Goal: Transaction & Acquisition: Purchase product/service

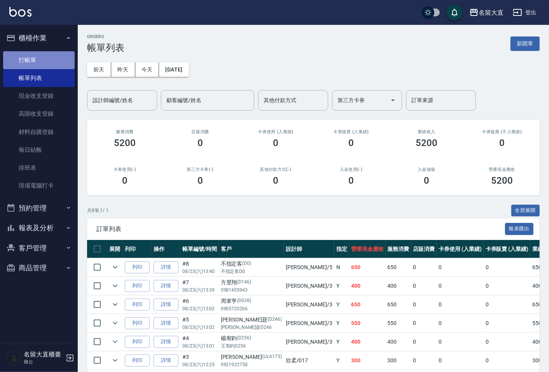
click at [31, 52] on link "打帳單" at bounding box center [38, 60] width 71 height 18
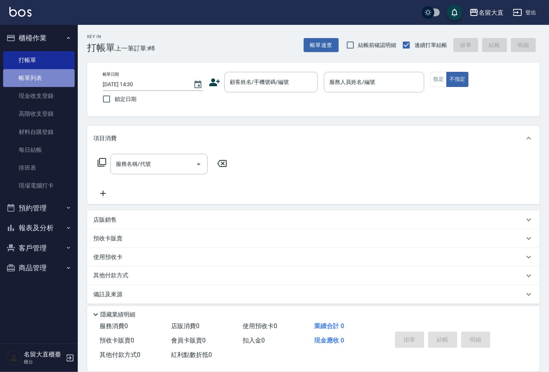
click at [52, 72] on link "帳單列表" at bounding box center [38, 78] width 71 height 18
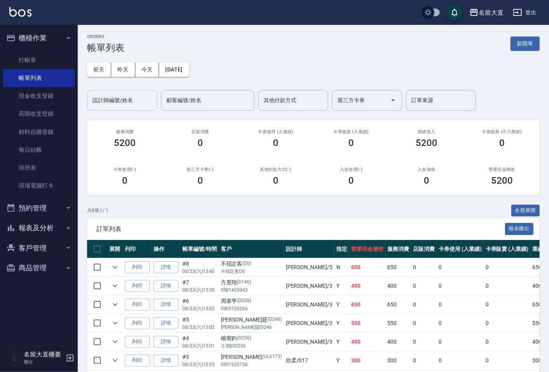
click at [131, 104] on input "設計師編號/姓名" at bounding box center [122, 101] width 63 height 14
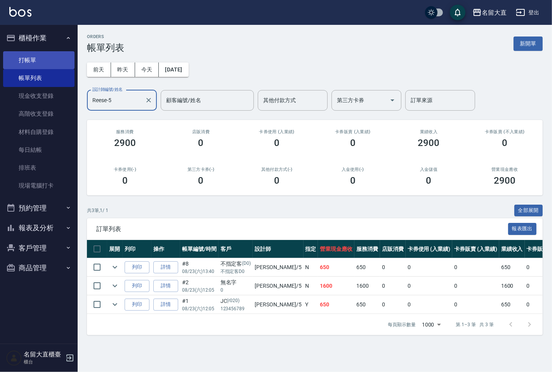
type input "Reese-5"
click at [50, 60] on link "打帳單" at bounding box center [38, 60] width 71 height 18
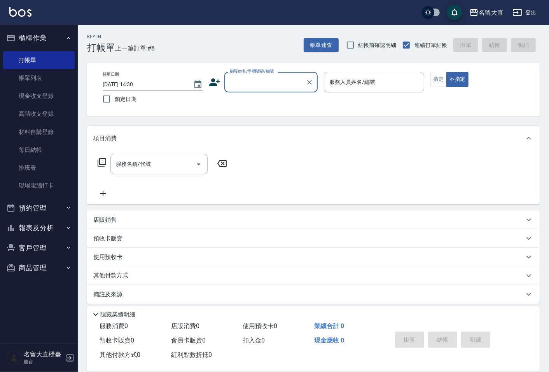
type input "ㄑ"
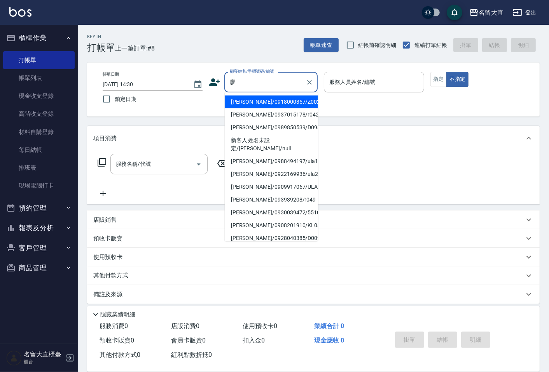
click at [253, 98] on li "[PERSON_NAME]/0918000357/Z002" at bounding box center [271, 102] width 93 height 13
type input "[PERSON_NAME]/0918000357/Z002"
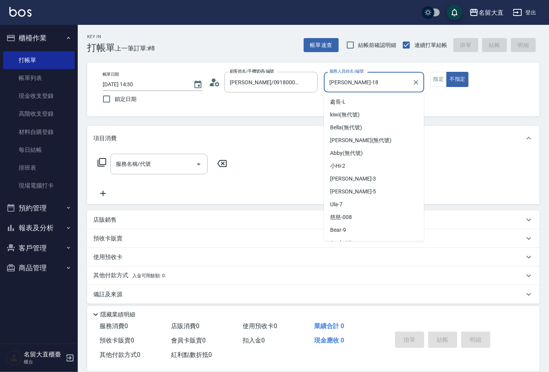
scroll to position [72, 0]
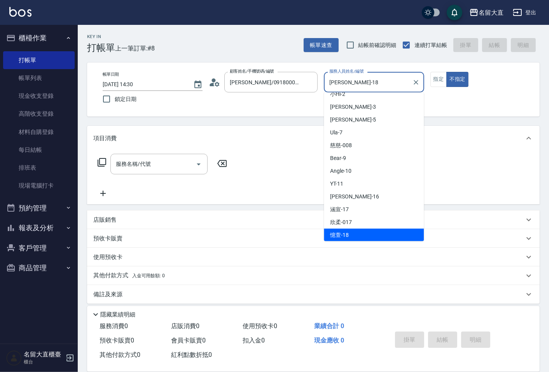
drag, startPoint x: 352, startPoint y: 87, endPoint x: 333, endPoint y: 90, distance: 19.6
click at [333, 90] on div "[PERSON_NAME]-18 服務人員姓名/編號" at bounding box center [374, 82] width 100 height 21
type input "憶"
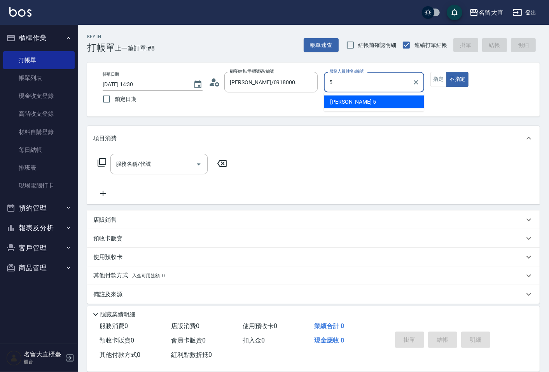
type input "Reese-5"
type button "false"
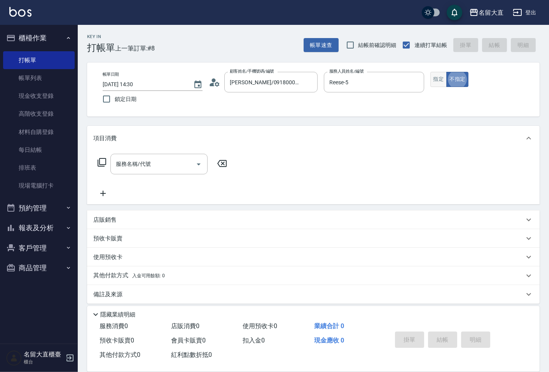
click at [432, 78] on button "指定" at bounding box center [438, 79] width 17 height 15
click at [160, 166] on input "服務名稱/代號" at bounding box center [153, 164] width 78 height 14
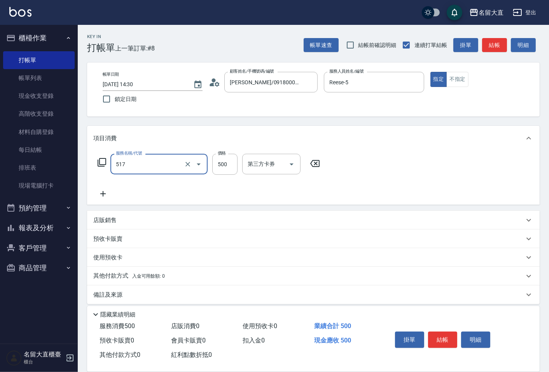
type input "舒醒頭皮(517)"
type input "600"
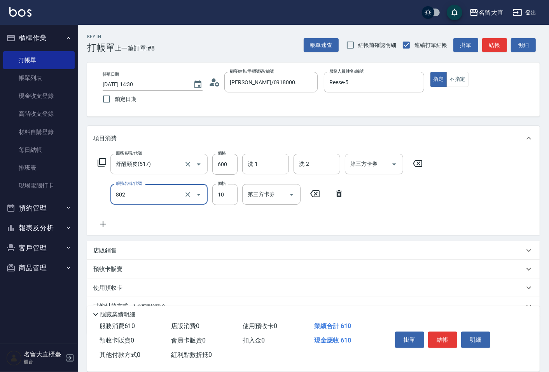
type input "潤絲(802)"
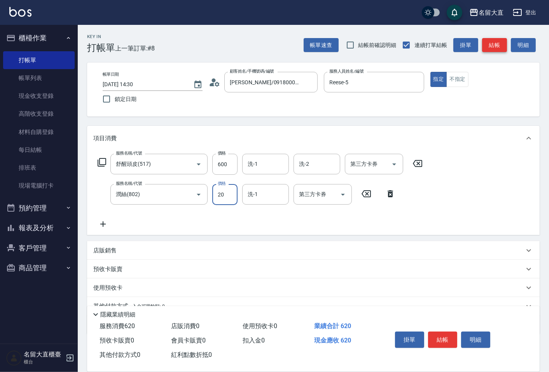
type input "20"
click at [498, 51] on button "結帳" at bounding box center [494, 45] width 25 height 14
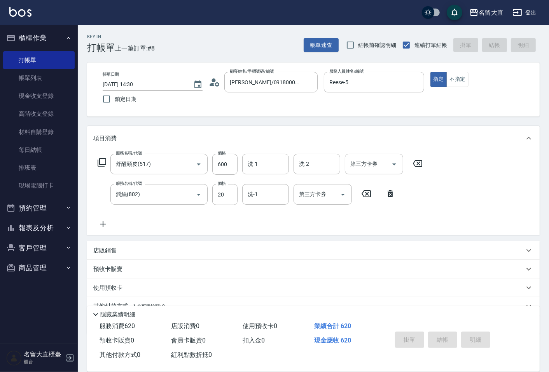
type input "[DATE] 14:31"
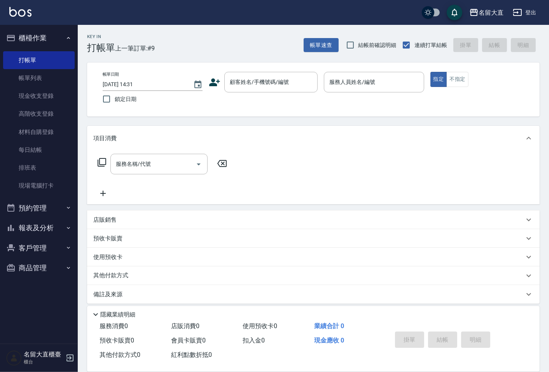
click at [214, 84] on icon at bounding box center [214, 82] width 11 height 8
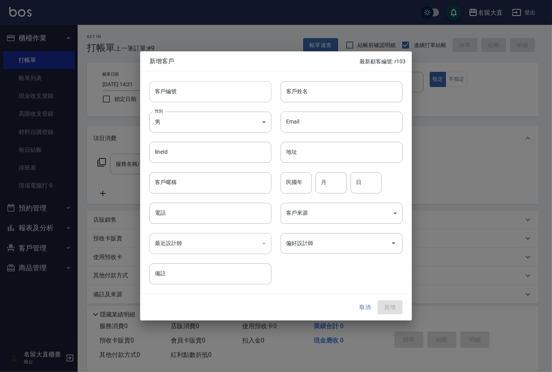
click at [218, 91] on input "客戶編號" at bounding box center [211, 91] width 122 height 21
click at [298, 98] on input "客戶姓名" at bounding box center [342, 91] width 122 height 21
type input "陳羿勝"
click at [219, 250] on div "​" at bounding box center [211, 243] width 122 height 21
click at [212, 240] on div "​" at bounding box center [211, 243] width 122 height 21
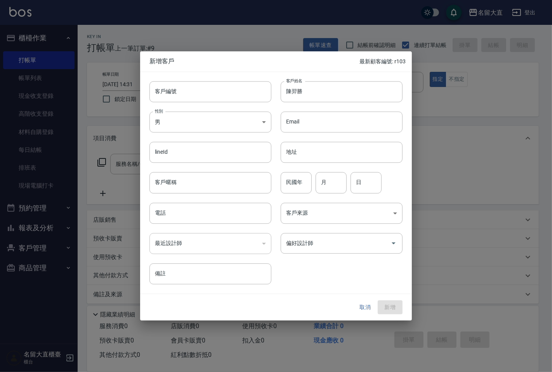
click at [211, 244] on div "​" at bounding box center [211, 243] width 122 height 21
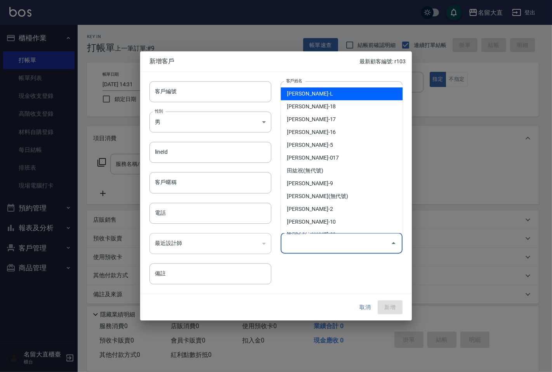
click at [289, 247] on input "偏好設計師" at bounding box center [335, 244] width 103 height 14
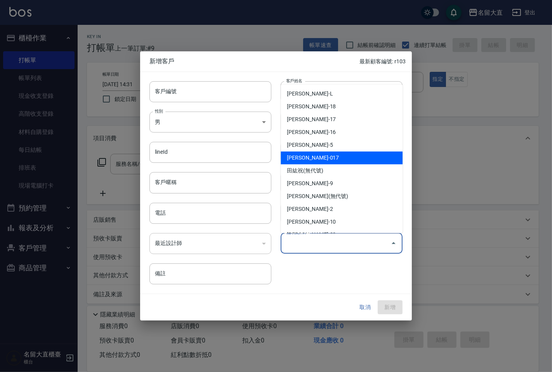
click at [312, 162] on li "[PERSON_NAME]-017" at bounding box center [342, 158] width 122 height 13
type input "[PERSON_NAME]"
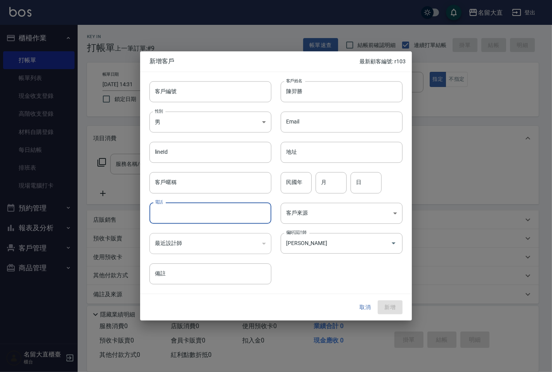
click at [183, 207] on input "電話" at bounding box center [211, 213] width 122 height 21
type input "0972793599"
click at [390, 310] on button "新增" at bounding box center [390, 307] width 25 height 14
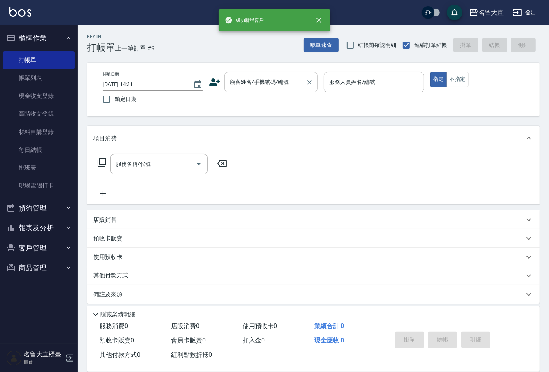
click at [256, 85] on input "顧客姓名/手機號碼/編號" at bounding box center [265, 82] width 75 height 14
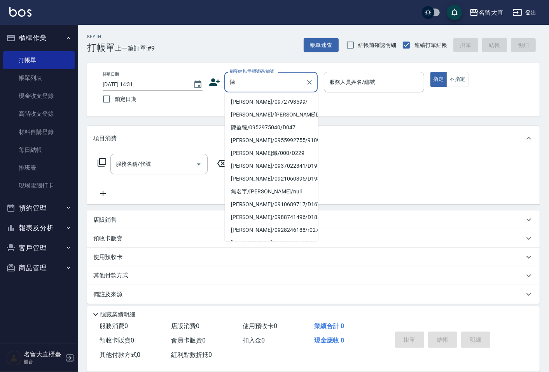
click at [259, 101] on li "[PERSON_NAME]/0972793599/" at bounding box center [271, 102] width 93 height 13
type input "[PERSON_NAME]/0972793599/"
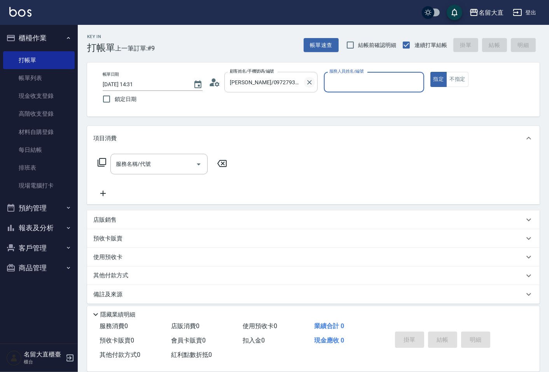
type input "欣柔-017"
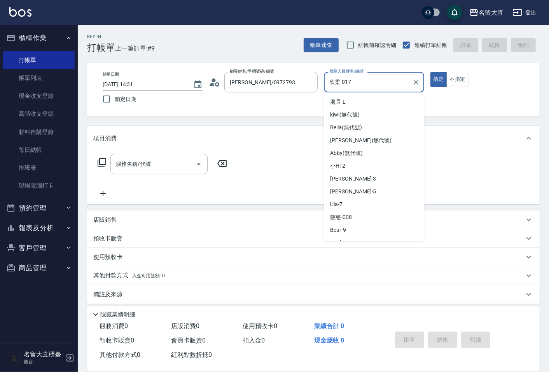
click at [341, 87] on input "欣柔-017" at bounding box center [367, 82] width 81 height 14
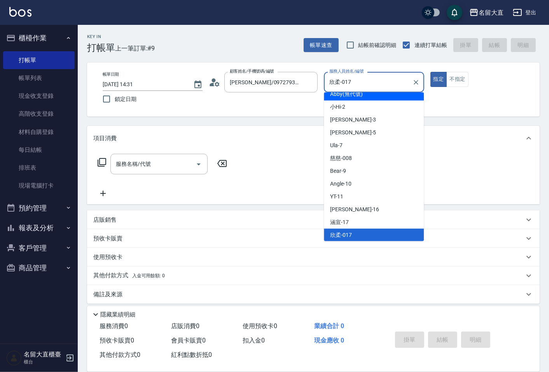
click at [448, 99] on div "帳單日期 [DATE] 14:31 鎖定日期 顧客姓名/手機號碼/編號 [PERSON_NAME]/0972793599/ 顧客姓名/手機號碼/編號 服務人員…" at bounding box center [313, 89] width 434 height 35
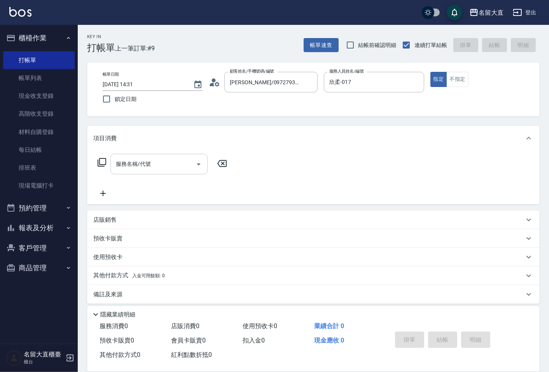
click at [131, 169] on input "服務名稱/代號" at bounding box center [153, 164] width 78 height 14
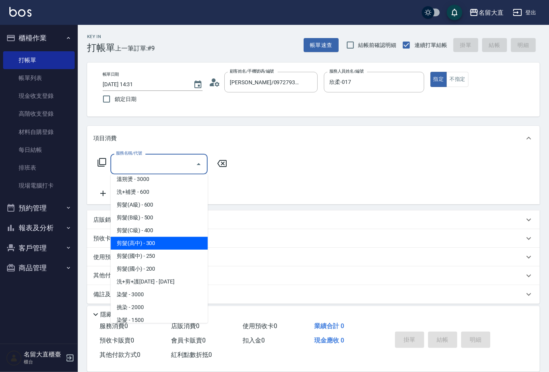
scroll to position [0, 0]
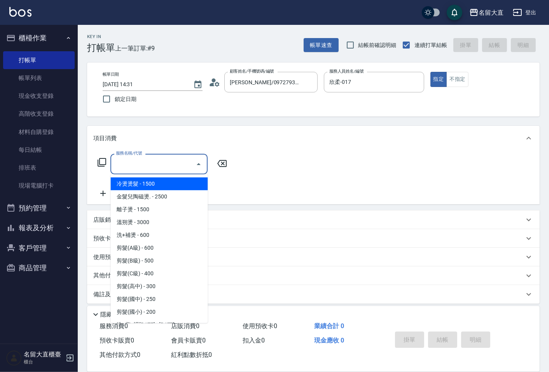
click at [138, 186] on span "冷燙燙髮 - 1500" at bounding box center [158, 184] width 97 height 13
type input "冷燙燙髮(201)"
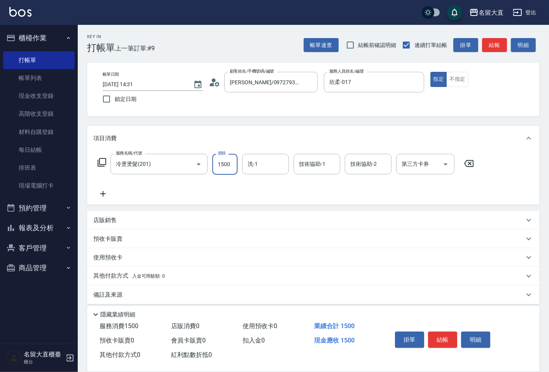
click at [229, 159] on input "1500" at bounding box center [224, 164] width 25 height 21
type input "1680"
click at [254, 170] on input "洗-1" at bounding box center [266, 164] width 40 height 14
click at [253, 186] on span "[PERSON_NAME]3" at bounding box center [271, 184] width 46 height 8
type input "[PERSON_NAME]3"
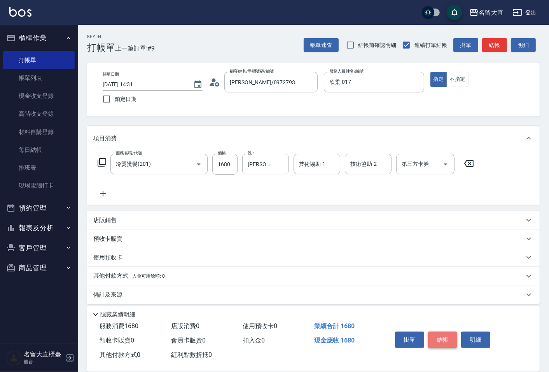
click at [432, 335] on button "結帳" at bounding box center [442, 340] width 29 height 16
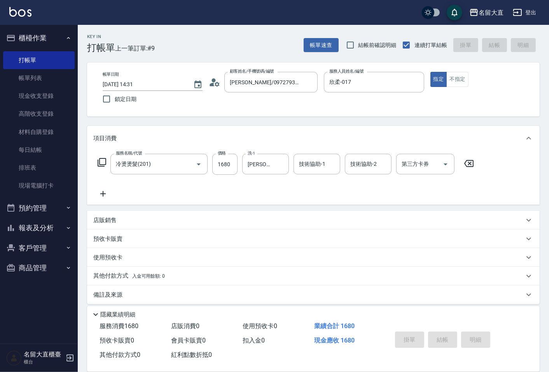
type input "[DATE] 14:33"
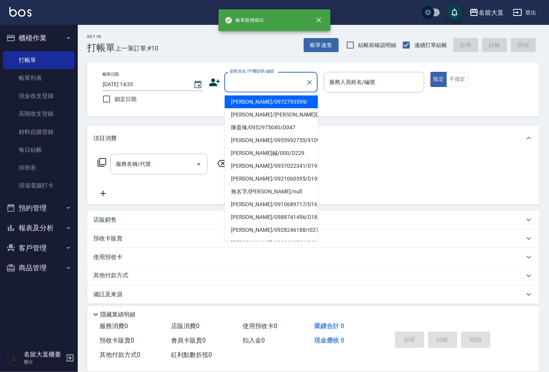
click at [233, 76] on input "顧客姓名/手機號碼/編號" at bounding box center [265, 82] width 75 height 14
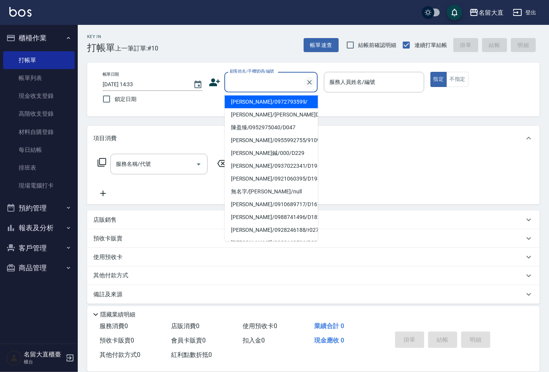
click at [307, 82] on icon "Clear" at bounding box center [309, 82] width 8 height 8
click at [277, 80] on input "顧客姓名/手機號碼/編號" at bounding box center [265, 82] width 75 height 14
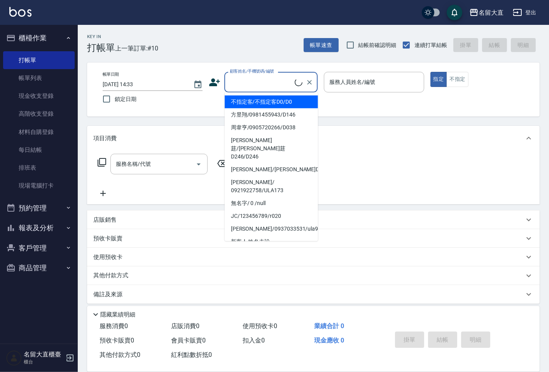
click at [258, 82] on input "顧客姓名/手機號碼/編號" at bounding box center [261, 82] width 67 height 14
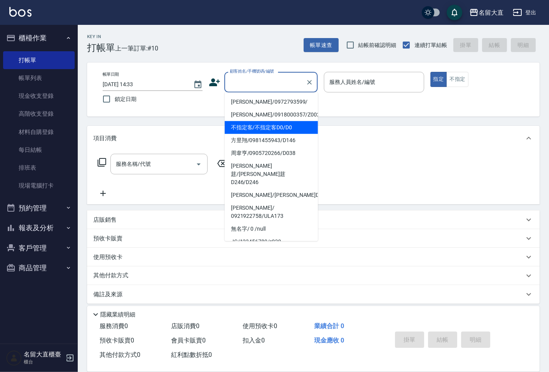
click at [266, 127] on li "不指定客/不指定客D0/D0" at bounding box center [271, 127] width 93 height 13
type input "不指定客/不指定客D0/D0"
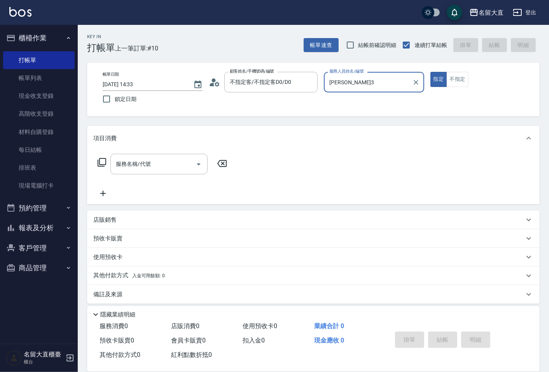
click at [348, 83] on input "[PERSON_NAME]3" at bounding box center [367, 82] width 81 height 14
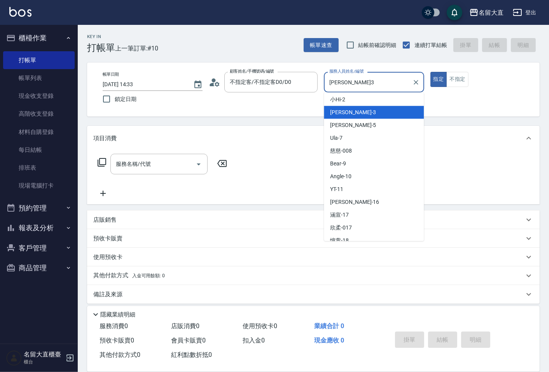
scroll to position [86, 0]
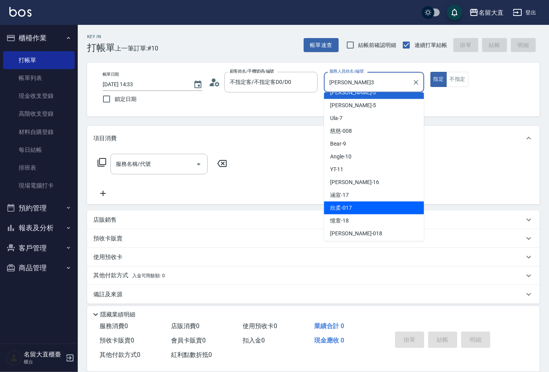
click at [342, 212] on div "欣柔 -017" at bounding box center [374, 208] width 100 height 13
type input "欣柔-017"
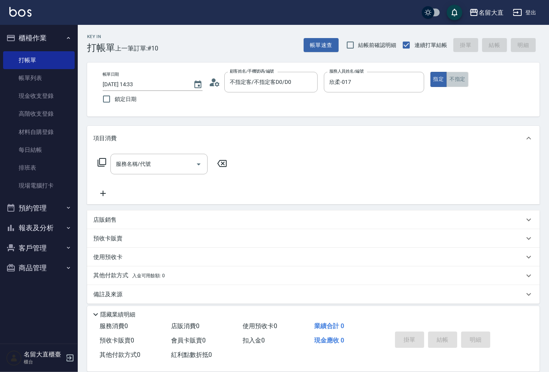
click at [460, 78] on button "不指定" at bounding box center [457, 79] width 22 height 15
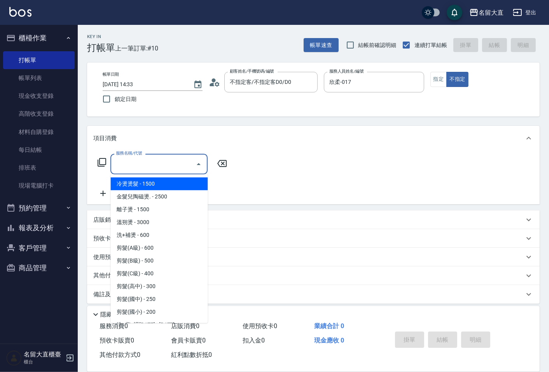
click at [140, 162] on input "服務名稱/代號" at bounding box center [153, 164] width 78 height 14
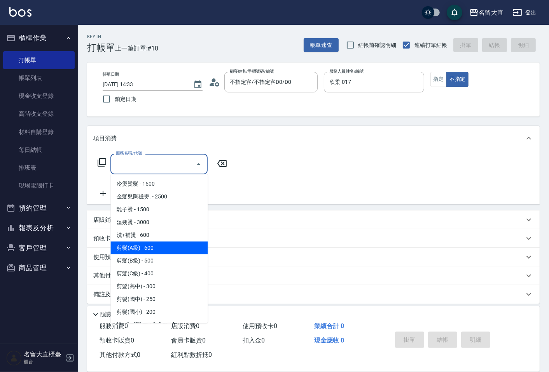
click at [148, 251] on span "剪髮(A級) - 600" at bounding box center [158, 248] width 97 height 13
type input "剪髮(A級)(301)"
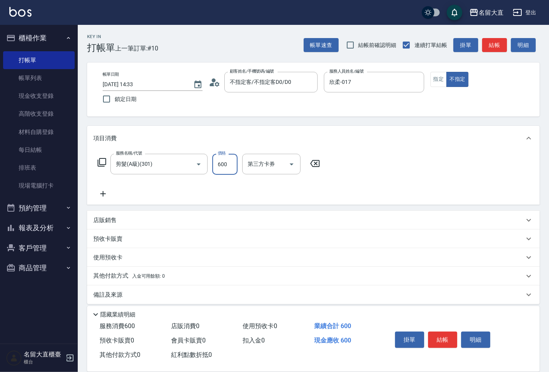
click at [220, 170] on input "600" at bounding box center [224, 164] width 25 height 21
type input "150"
click at [99, 196] on icon at bounding box center [102, 193] width 19 height 9
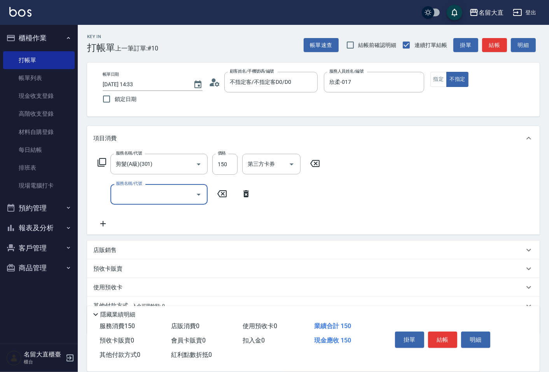
click at [135, 199] on input "服務名稱/代號" at bounding box center [153, 195] width 78 height 14
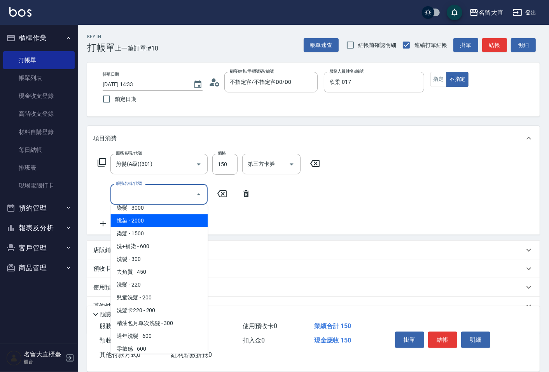
scroll to position [172, 0]
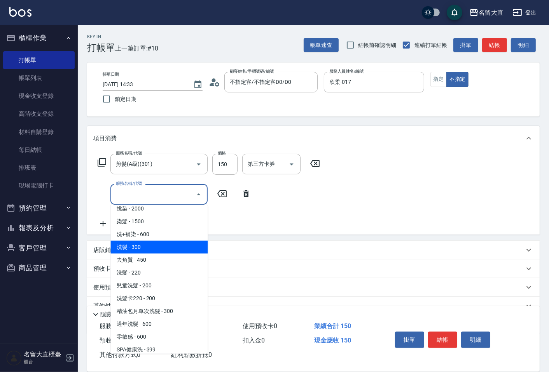
click at [146, 251] on span "洗髮 - 300" at bounding box center [158, 247] width 97 height 13
type input "洗髮(500)"
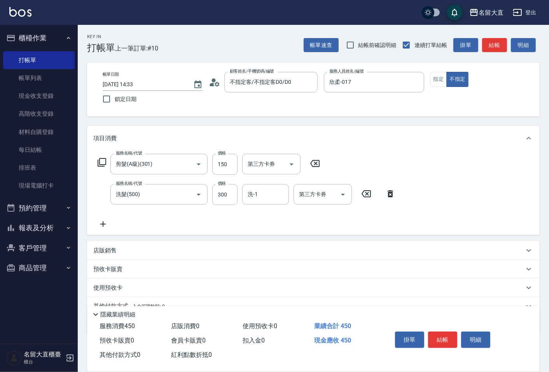
click at [101, 222] on icon at bounding box center [102, 224] width 19 height 9
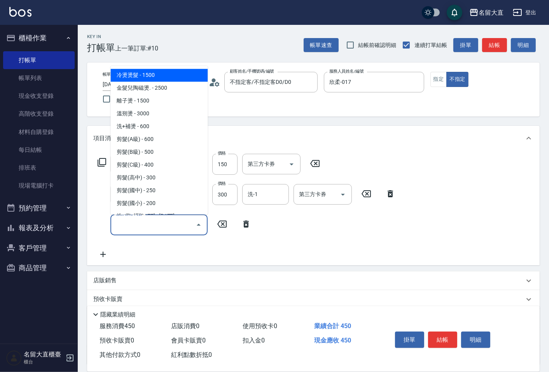
click at [119, 223] on input "服務名稱/代號" at bounding box center [153, 225] width 78 height 14
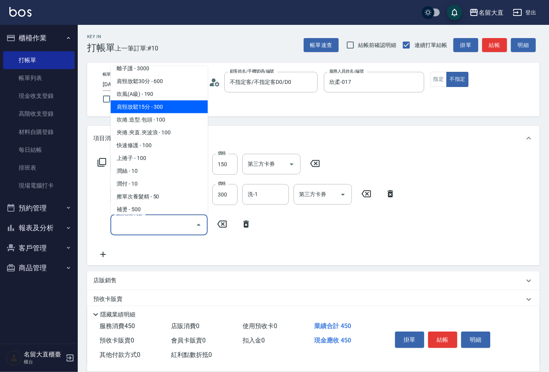
scroll to position [647, 0]
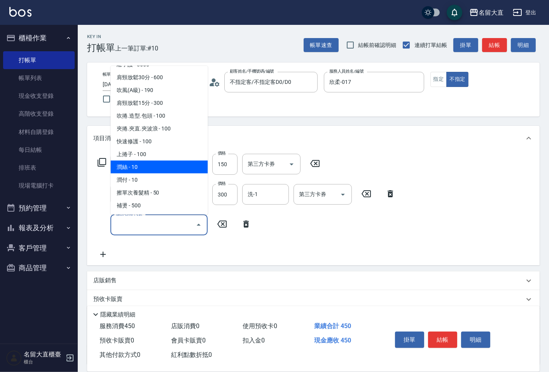
click at [145, 162] on span "潤絲 - 10" at bounding box center [158, 166] width 97 height 13
type input "潤絲(802)"
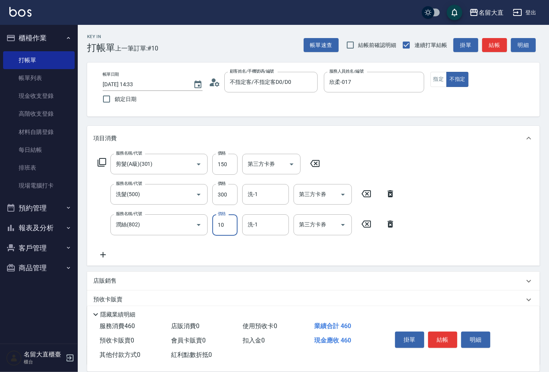
click at [231, 222] on input "10" at bounding box center [224, 224] width 25 height 21
type input "20"
click at [433, 333] on button "結帳" at bounding box center [442, 340] width 29 height 16
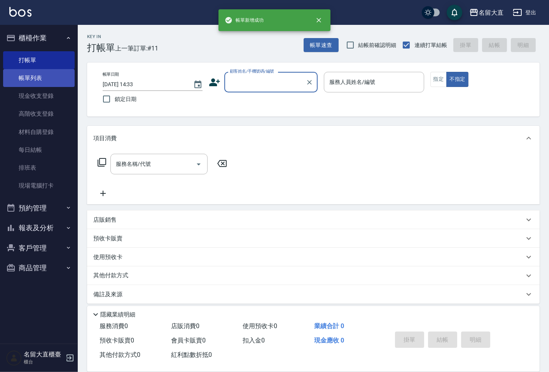
click at [36, 75] on link "帳單列表" at bounding box center [38, 78] width 71 height 18
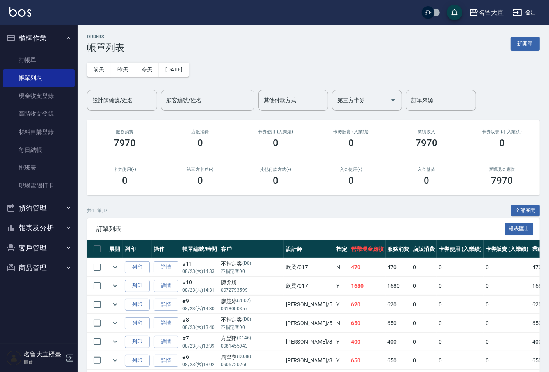
click at [112, 114] on div "ORDERS 帳單列表 新開單 [DATE] [DATE] [DATE] [DATE] 設計師編號/姓名 設計師編號/姓名 顧客編號/姓名 顧客編號/姓名 其…" at bounding box center [313, 259] width 471 height 469
click at [109, 102] on input "設計師編號/姓名" at bounding box center [122, 101] width 63 height 14
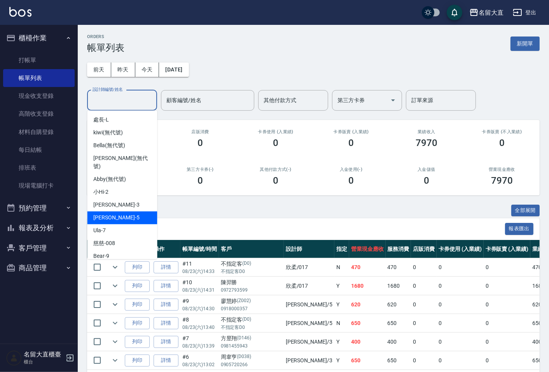
scroll to position [113, 0]
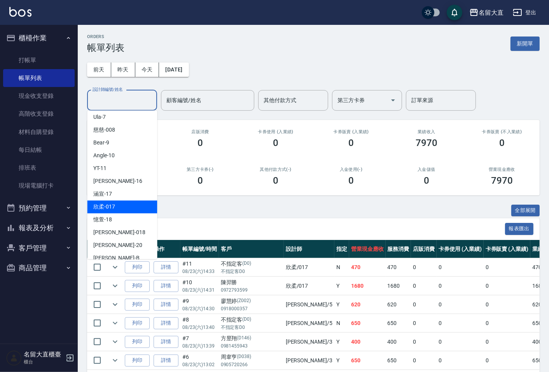
click at [113, 203] on span "欣柔 -017" at bounding box center [104, 207] width 22 height 8
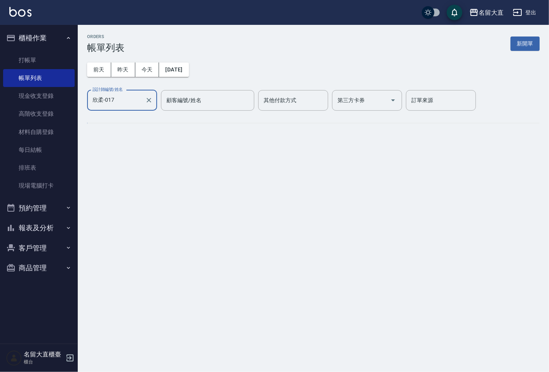
type input "欣柔-017"
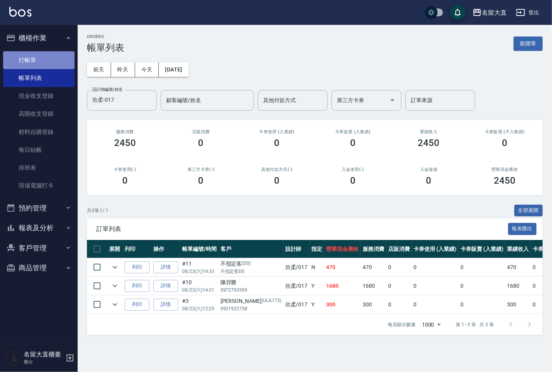
click at [29, 55] on link "打帳單" at bounding box center [38, 60] width 71 height 18
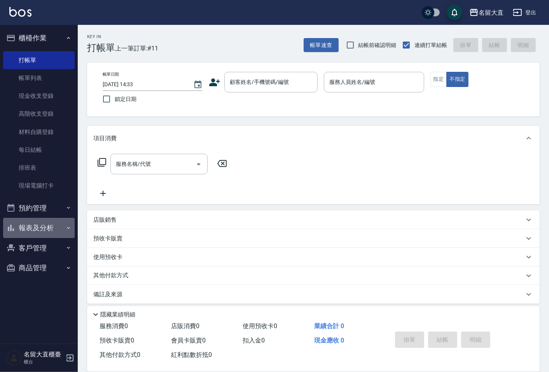
click at [56, 228] on button "報表及分析" at bounding box center [38, 228] width 71 height 20
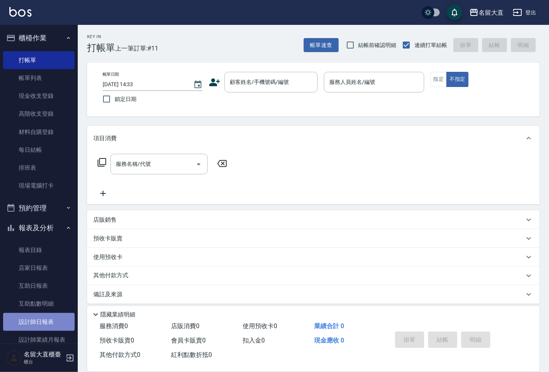
click at [49, 315] on link "設計師日報表" at bounding box center [38, 322] width 71 height 18
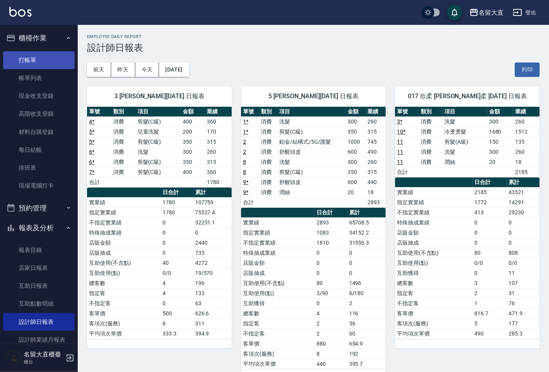
click at [41, 65] on link "打帳單" at bounding box center [38, 60] width 71 height 18
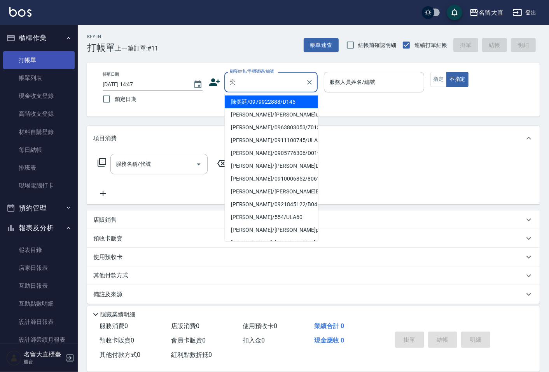
type input "陳奕廷/0979922888/D145"
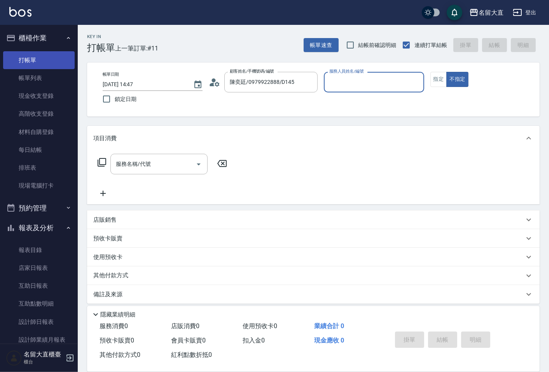
type input "[PERSON_NAME]3"
click at [446, 72] on button "不指定" at bounding box center [457, 79] width 22 height 15
type button "false"
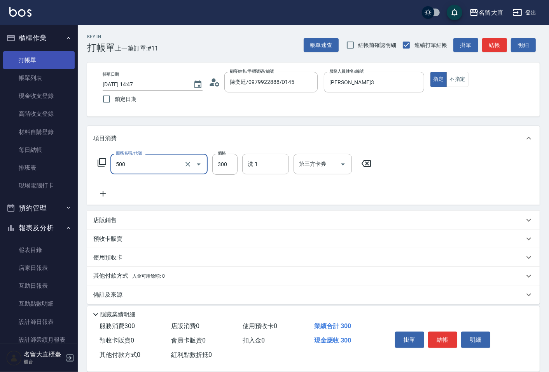
type input "洗髮(500)"
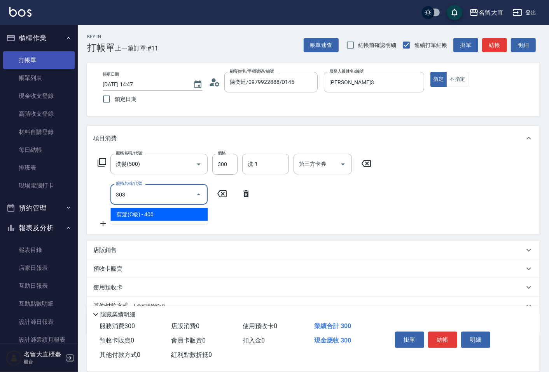
type input "剪髮(C級)(303)"
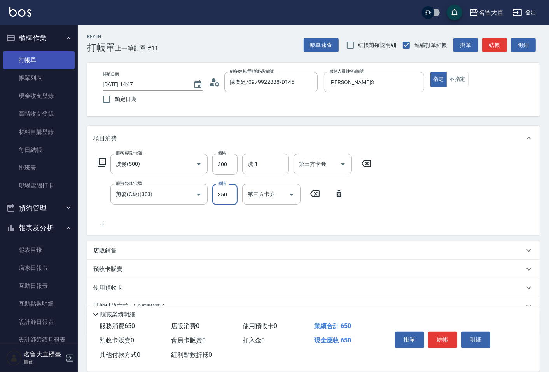
type input "350"
drag, startPoint x: 41, startPoint y: 65, endPoint x: 442, endPoint y: 341, distance: 487.2
click at [442, 341] on button "結帳" at bounding box center [442, 340] width 29 height 16
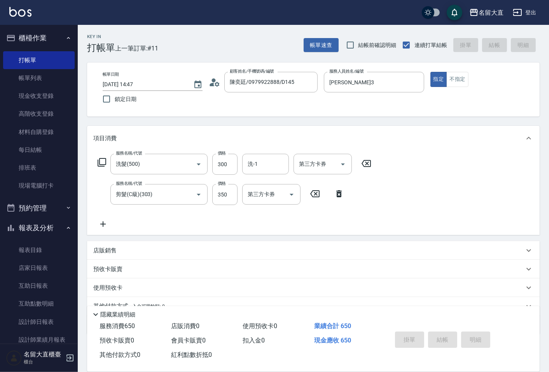
type input "[DATE] 15:13"
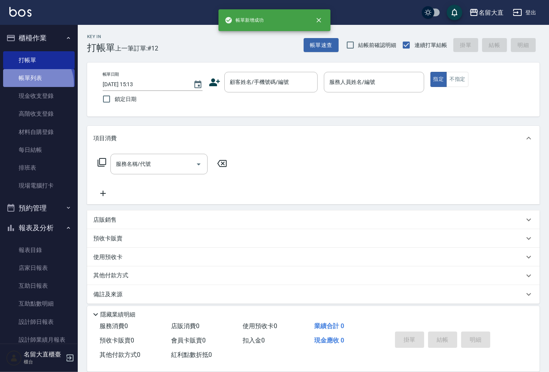
click at [33, 84] on link "帳單列表" at bounding box center [38, 78] width 71 height 18
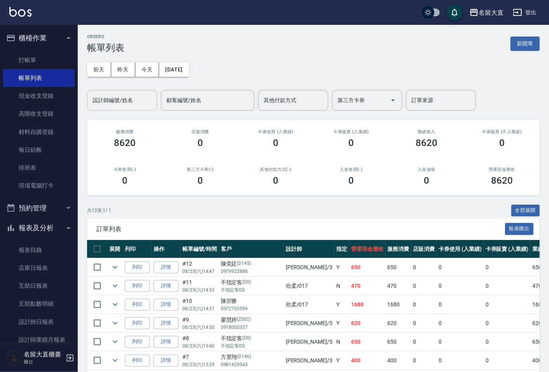
click at [113, 98] on input "設計師編號/姓名" at bounding box center [122, 101] width 63 height 14
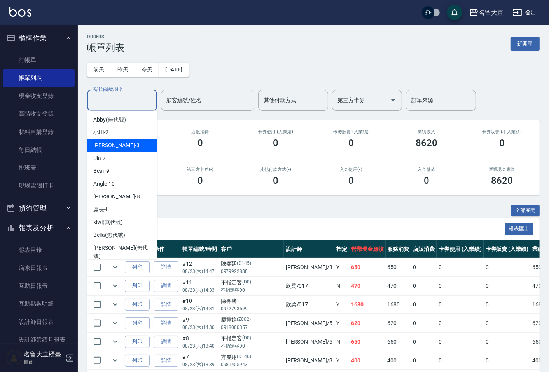
click at [135, 139] on div "[PERSON_NAME]3" at bounding box center [122, 145] width 70 height 13
type input "[PERSON_NAME]3"
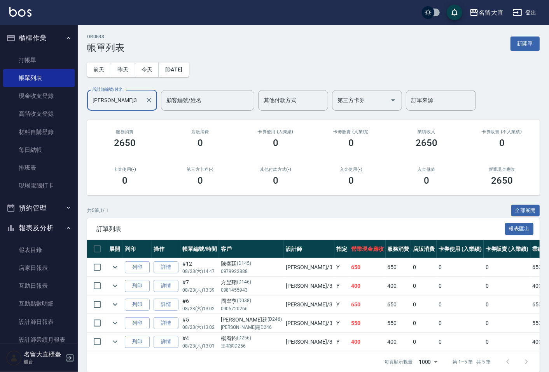
click at [122, 215] on div "共 5 筆, 1 / 1 全部展開" at bounding box center [313, 211] width 452 height 12
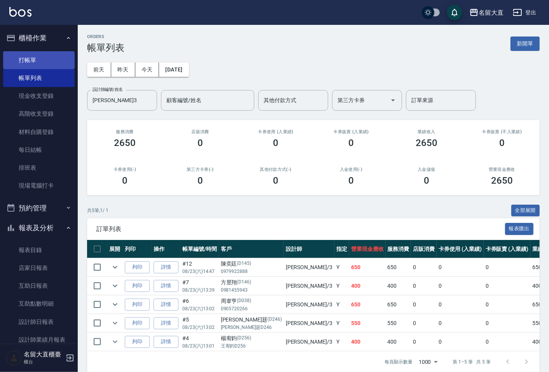
click at [47, 57] on link "打帳單" at bounding box center [38, 60] width 71 height 18
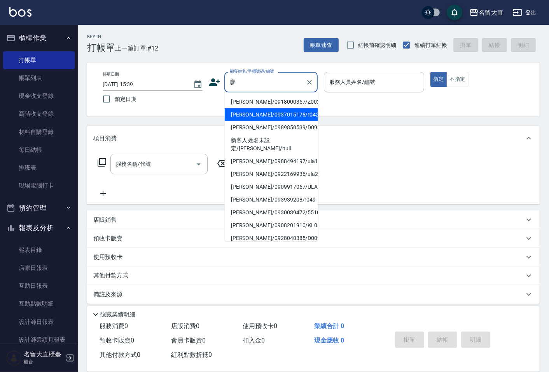
click at [260, 108] on li "[PERSON_NAME]/0937015178/r042" at bounding box center [271, 114] width 93 height 13
type input "[PERSON_NAME]/0937015178/r042"
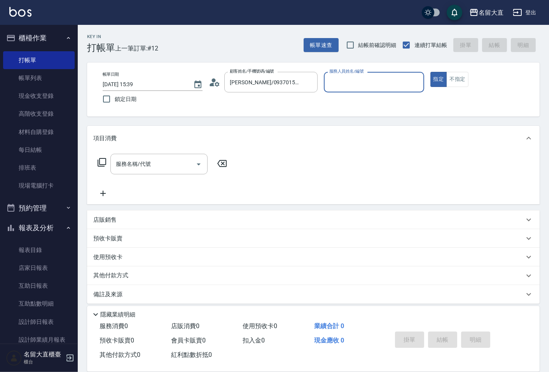
type input "Reese-5"
click at [142, 159] on div "服務名稱/代號 服務名稱/代號" at bounding box center [158, 164] width 97 height 21
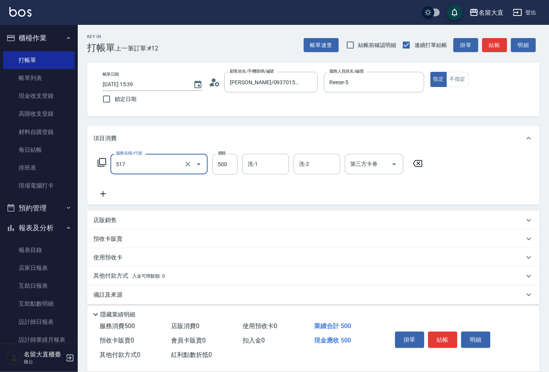
type input "舒醒頭皮(517)"
type input "600"
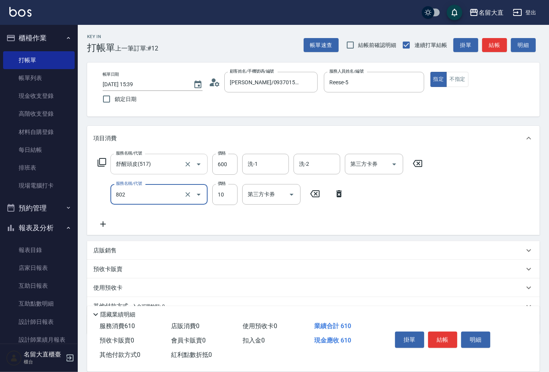
type input "潤絲(802)"
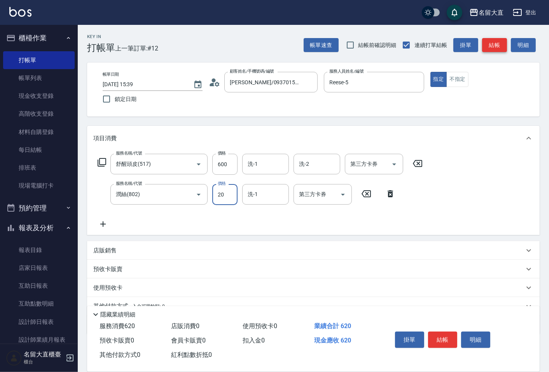
type input "20"
click at [494, 51] on button "結帳" at bounding box center [494, 45] width 25 height 14
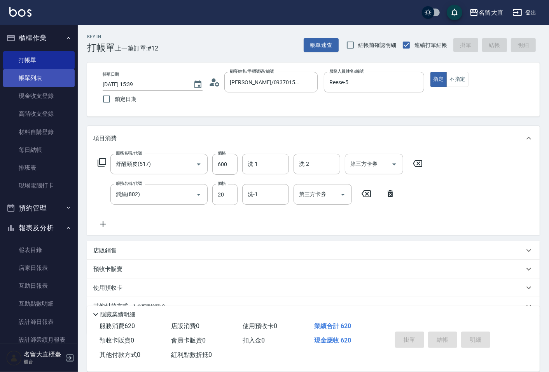
type input "[DATE] 15:40"
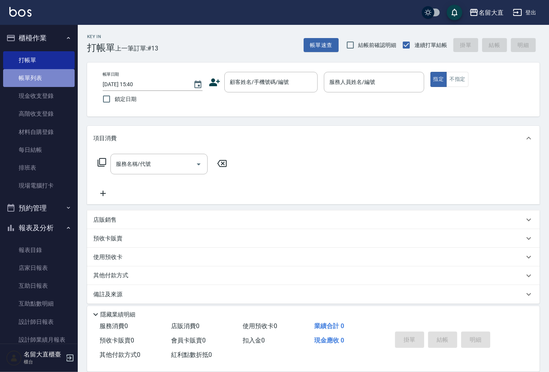
click at [48, 80] on link "帳單列表" at bounding box center [38, 78] width 71 height 18
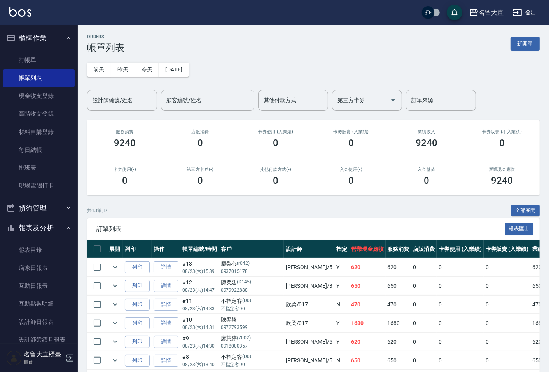
click at [115, 97] on input "設計師編號/姓名" at bounding box center [122, 101] width 63 height 14
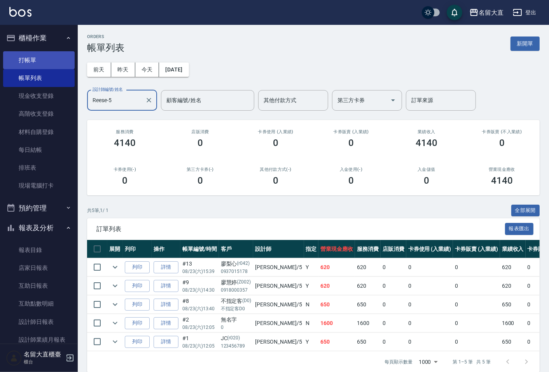
type input "Reese-5"
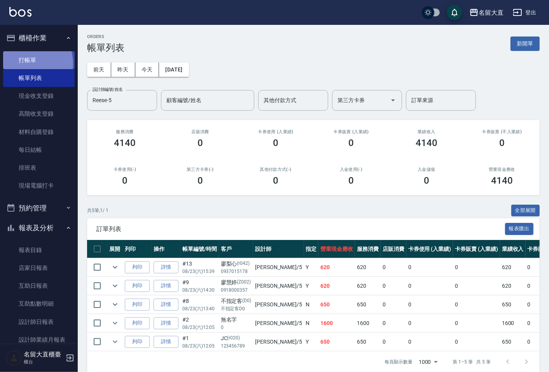
click at [26, 63] on link "打帳單" at bounding box center [38, 60] width 71 height 18
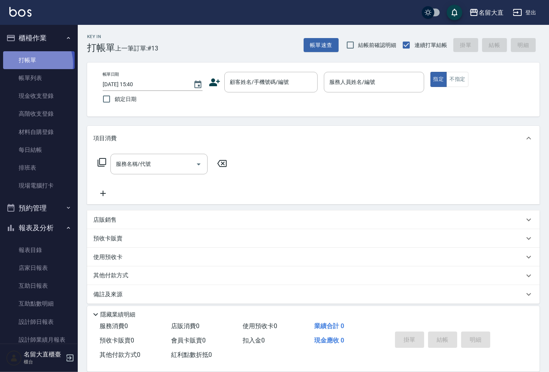
click at [26, 64] on link "打帳單" at bounding box center [38, 60] width 71 height 18
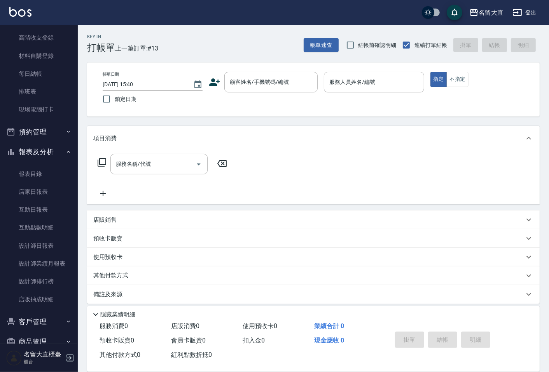
scroll to position [92, 0]
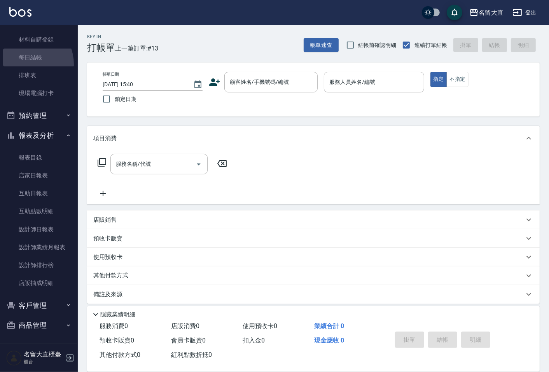
click at [26, 64] on link "每日結帳" at bounding box center [38, 58] width 71 height 18
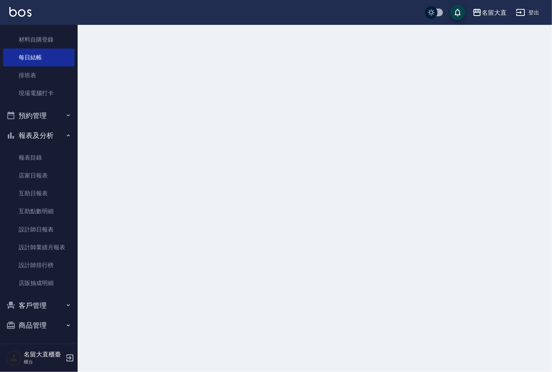
click at [26, 64] on link "每日結帳" at bounding box center [38, 58] width 71 height 18
